Goal: Task Accomplishment & Management: Use online tool/utility

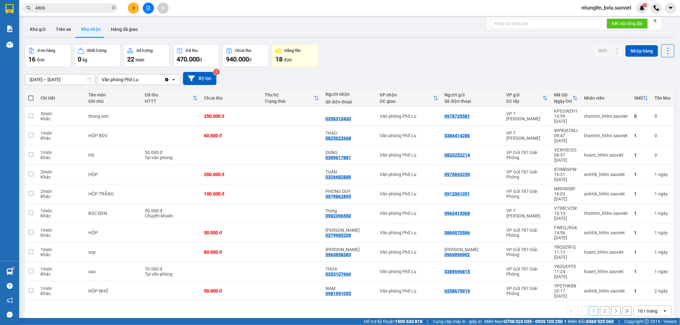
click at [66, 11] on input "4806" at bounding box center [72, 7] width 75 height 7
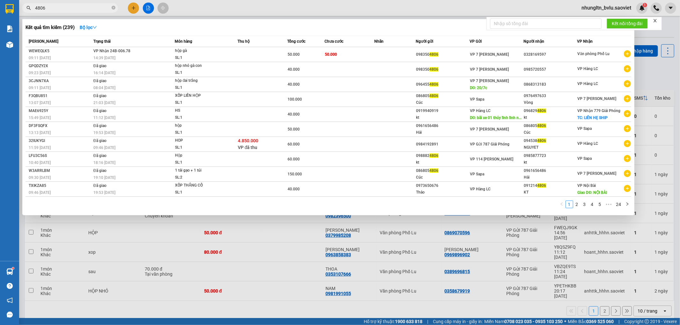
click at [66, 11] on input "4806" at bounding box center [72, 7] width 75 height 7
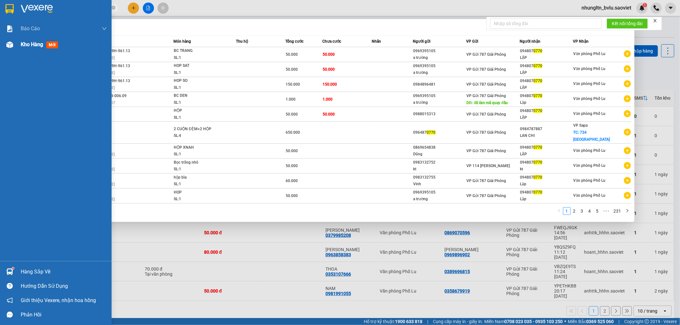
type input "0770"
click at [26, 48] on div "Kho hàng mới" at bounding box center [41, 44] width 40 height 8
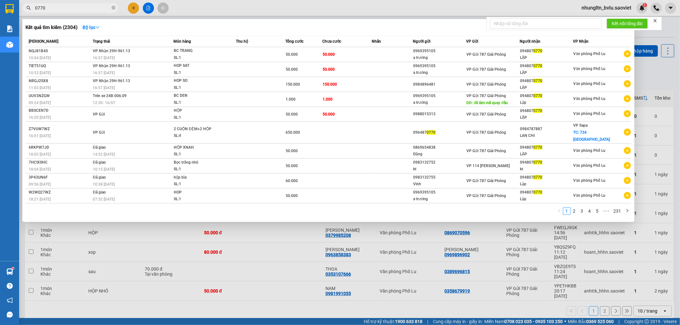
click at [218, 311] on div at bounding box center [340, 162] width 680 height 325
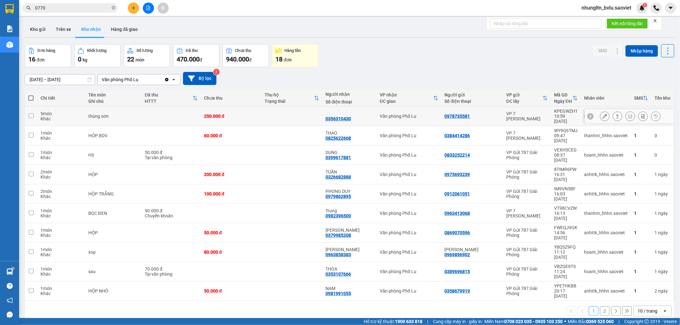
click at [244, 114] on div "250.000 đ" at bounding box center [231, 116] width 54 height 5
checkbox input "true"
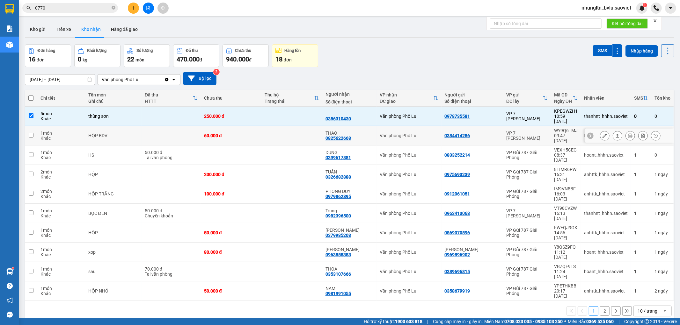
click at [246, 133] on div "60.000 đ" at bounding box center [231, 135] width 54 height 5
checkbox input "true"
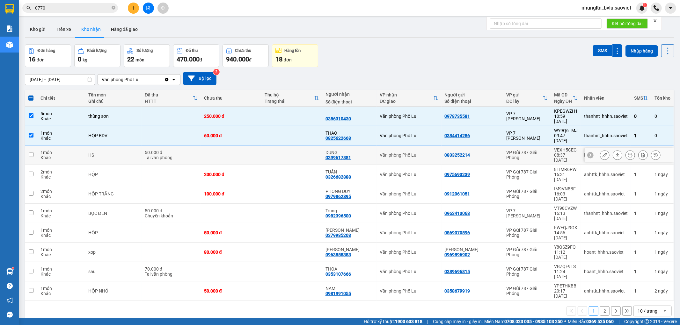
click at [251, 147] on td at bounding box center [231, 155] width 61 height 19
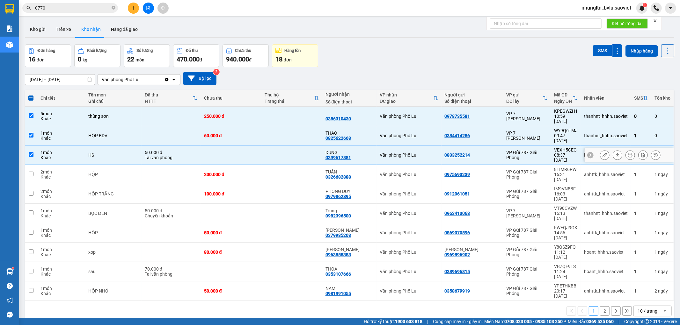
click at [198, 146] on td "50.000 đ Tại văn phòng" at bounding box center [170, 155] width 59 height 19
checkbox input "false"
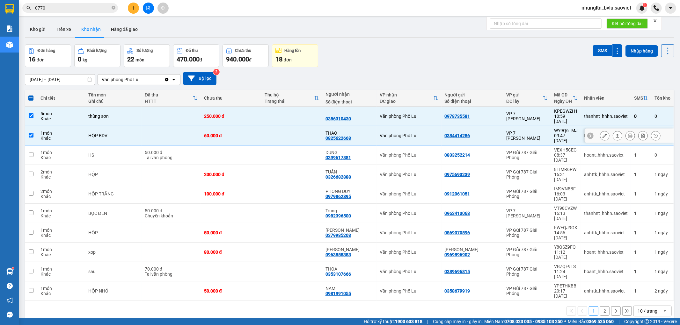
click at [302, 132] on td at bounding box center [291, 135] width 61 height 19
checkbox input "false"
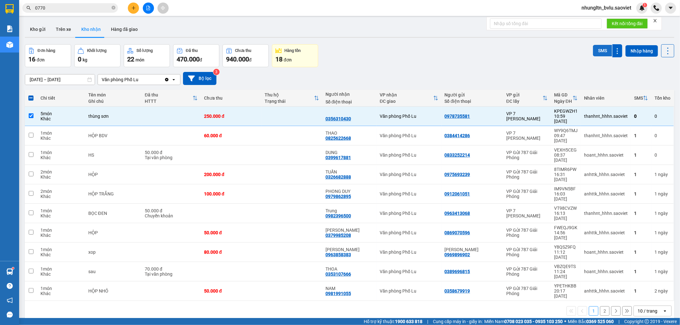
click at [593, 49] on button "SMS" at bounding box center [602, 50] width 19 height 11
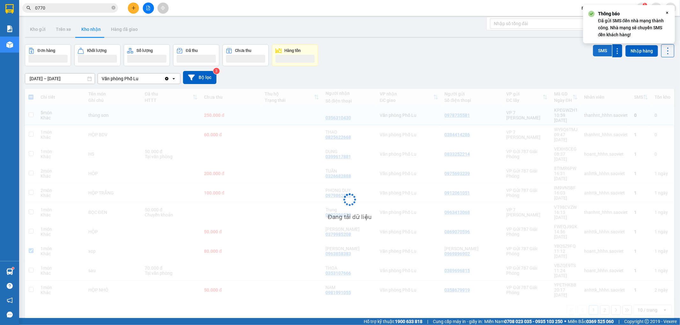
checkbox input "false"
checkbox input "true"
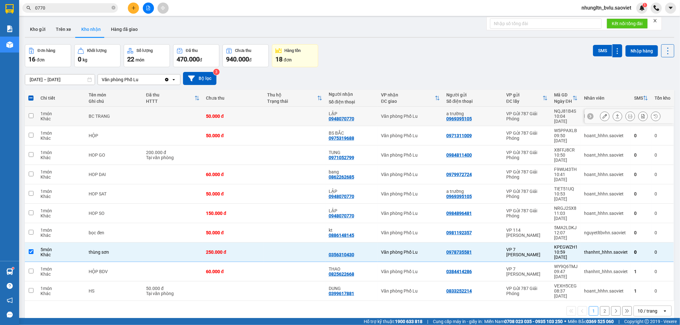
click at [304, 115] on td at bounding box center [294, 116] width 61 height 19
checkbox input "true"
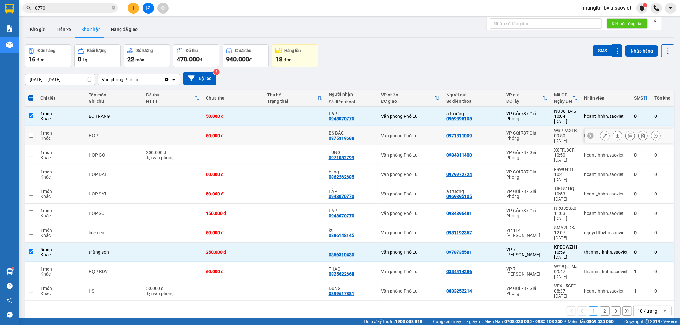
click at [291, 128] on td at bounding box center [294, 135] width 61 height 19
checkbox input "true"
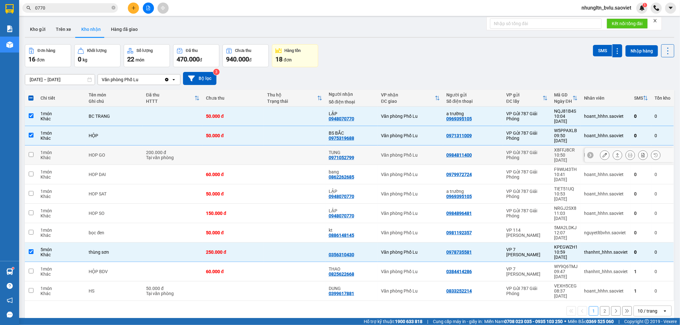
click at [277, 147] on td at bounding box center [294, 155] width 61 height 19
checkbox input "true"
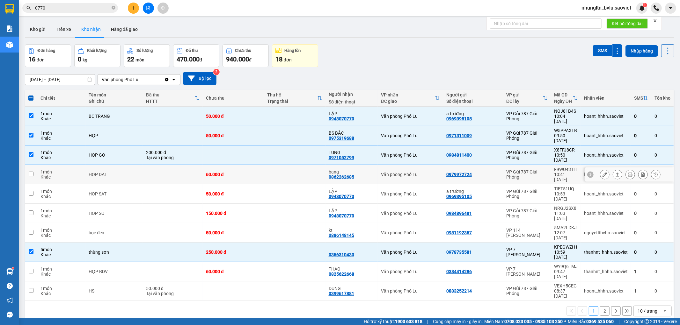
click at [270, 165] on td at bounding box center [294, 174] width 61 height 19
checkbox input "true"
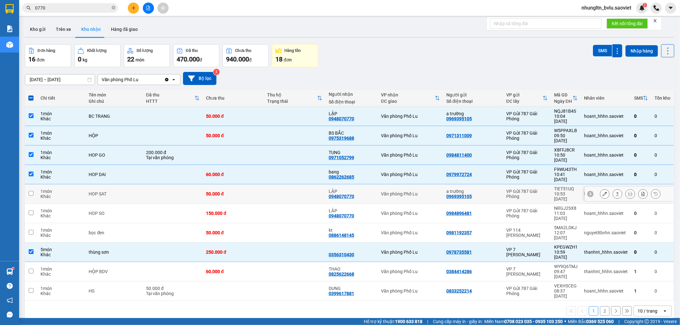
click at [265, 184] on td at bounding box center [294, 193] width 61 height 19
checkbox input "true"
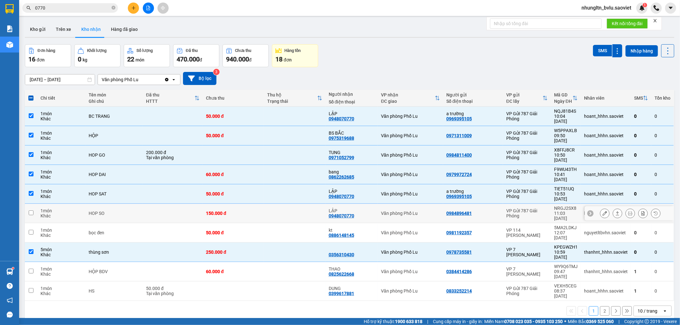
click at [264, 204] on td at bounding box center [294, 213] width 61 height 19
checkbox input "true"
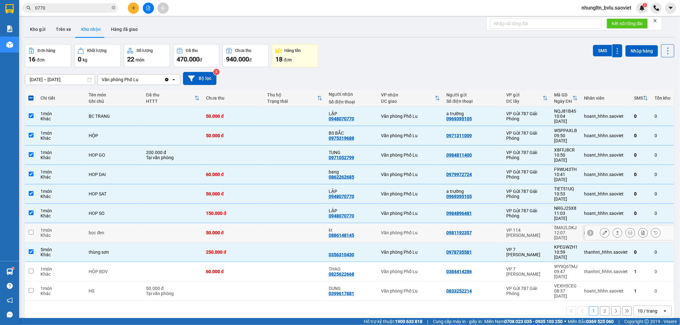
click at [275, 223] on td at bounding box center [294, 232] width 61 height 19
checkbox input "true"
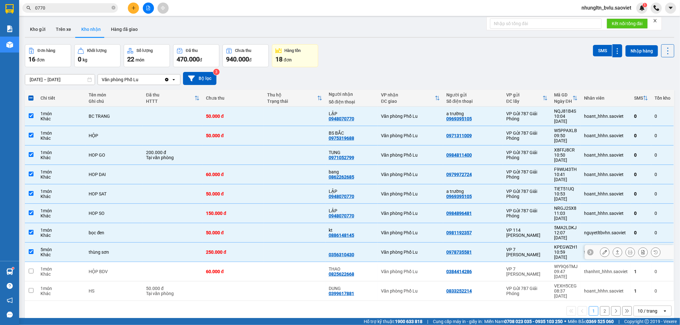
click at [289, 243] on td at bounding box center [294, 252] width 61 height 19
checkbox input "false"
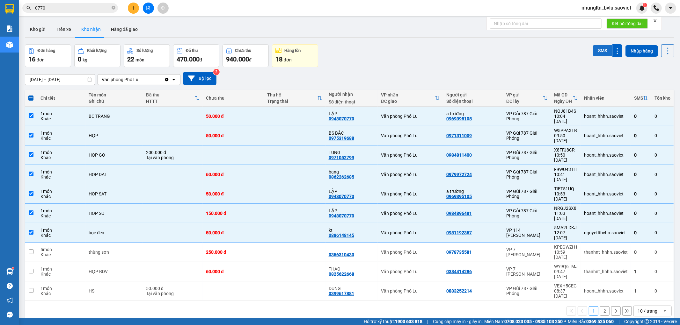
click at [594, 50] on button "SMS" at bounding box center [602, 50] width 19 height 11
